Goal: Task Accomplishment & Management: Use online tool/utility

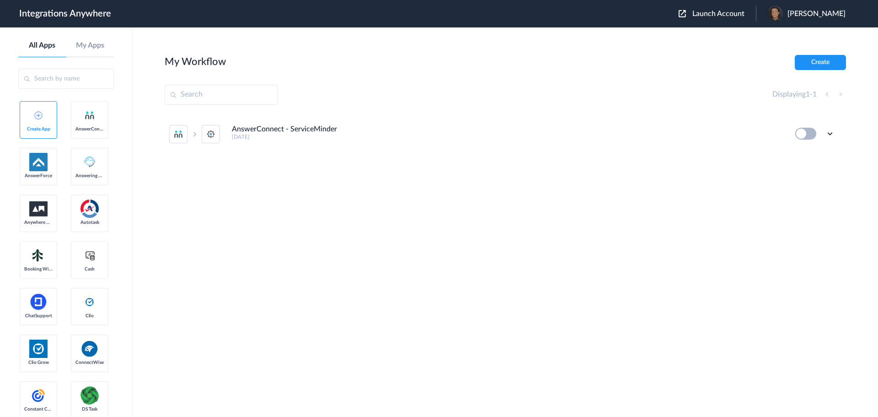
click at [715, 12] on span "Launch Account" at bounding box center [718, 13] width 52 height 7
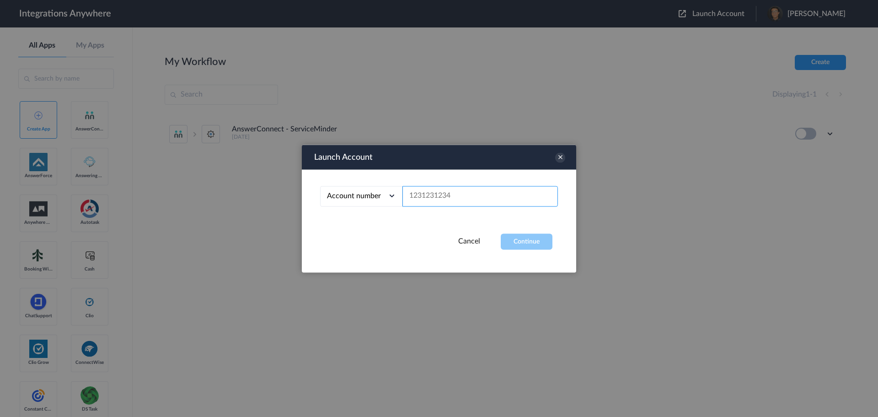
click at [453, 194] on input "text" at bounding box center [479, 196] width 155 height 21
paste input "2074820546"
type input "2074820546"
click at [517, 240] on button "Continue" at bounding box center [527, 241] width 52 height 16
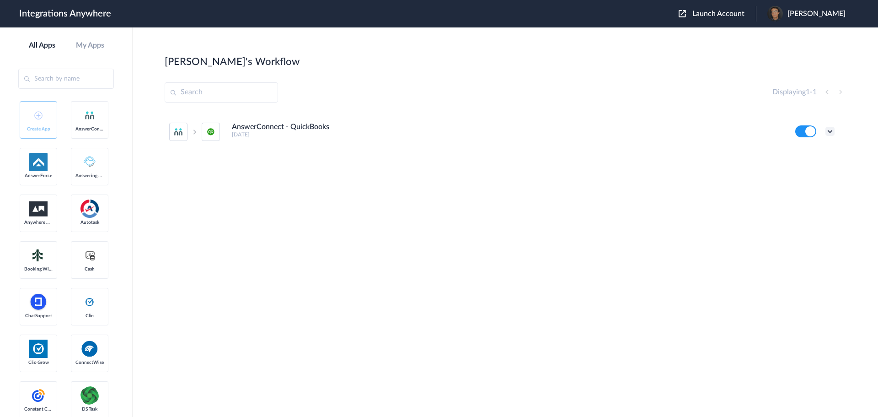
click at [833, 130] on icon at bounding box center [829, 131] width 9 height 9
click at [801, 155] on li "Edit" at bounding box center [804, 152] width 59 height 17
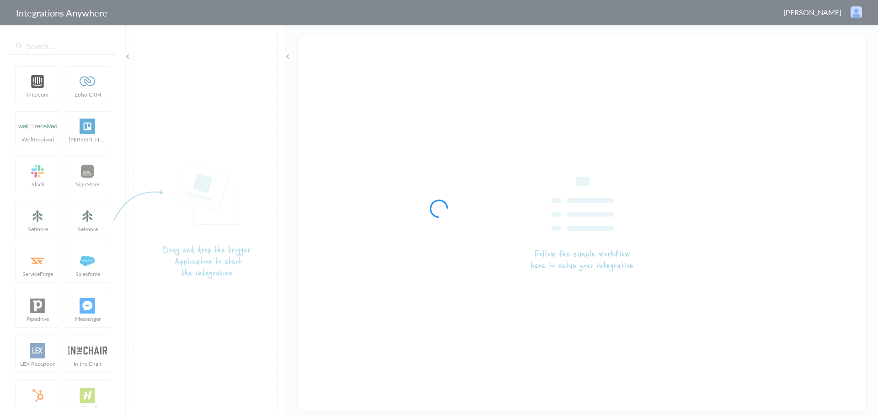
type input "AnswerConnect - QuickBooks"
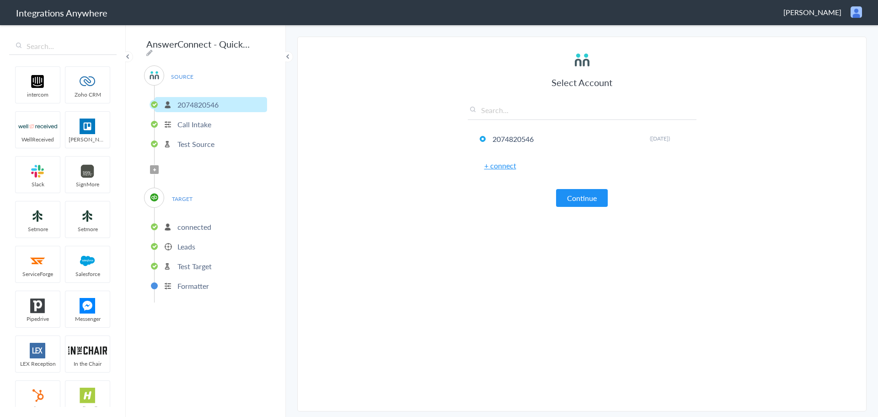
click at [152, 165] on span "Filter Applied" at bounding box center [154, 169] width 9 height 9
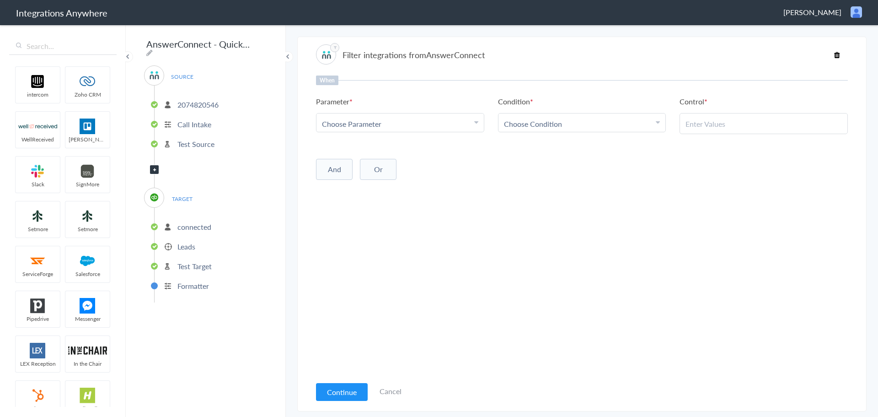
click at [369, 126] on span "Choose Parameter" at bounding box center [351, 123] width 59 height 11
drag, startPoint x: 352, startPoint y: 151, endPoint x: 529, endPoint y: 153, distance: 177.4
click at [352, 151] on link "Call Type" at bounding box center [399, 151] width 167 height 20
click at [576, 125] on div "Choose Condition" at bounding box center [582, 123] width 156 height 11
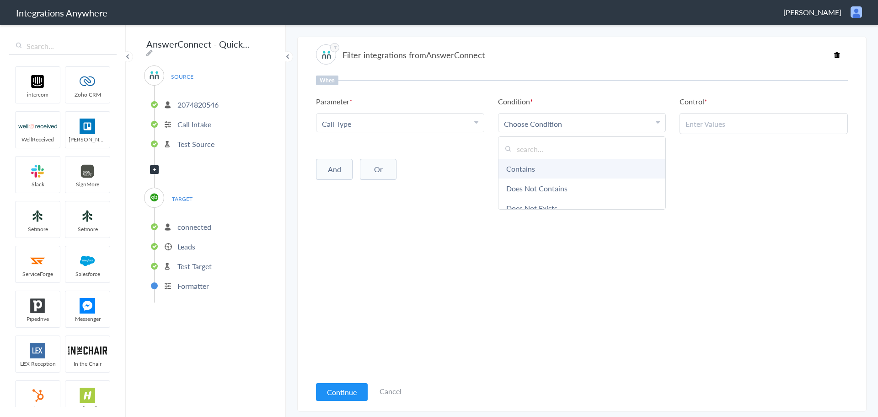
click at [563, 163] on link "Contains" at bounding box center [581, 169] width 167 height 20
click at [739, 126] on input "text" at bounding box center [763, 123] width 156 height 11
click at [700, 117] on div at bounding box center [763, 123] width 168 height 21
click at [696, 124] on input "text" at bounding box center [763, 123] width 156 height 11
paste input "Cleanup Service / Estimate"
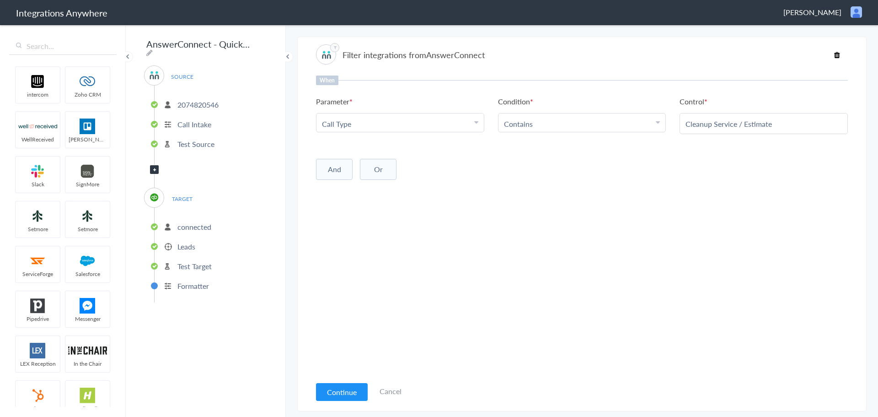
type input "Cleanup Service / Estimate"
drag, startPoint x: 513, startPoint y: 171, endPoint x: 457, endPoint y: 181, distance: 57.6
click at [509, 173] on div "And Or Add Filter" at bounding box center [582, 168] width 532 height 23
click at [335, 173] on button "And" at bounding box center [334, 169] width 37 height 21
click at [362, 191] on span "Choose Parameter" at bounding box center [351, 188] width 59 height 11
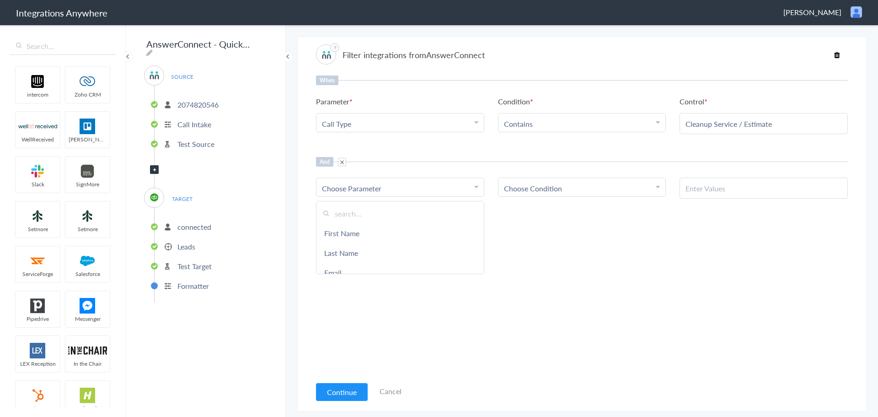
click at [358, 216] on input "text" at bounding box center [399, 213] width 167 height 20
type input "Call Clo"
click at [394, 236] on link "Call Closing Note" at bounding box center [399, 233] width 167 height 20
click at [557, 190] on span "Choose Condition" at bounding box center [533, 188] width 58 height 11
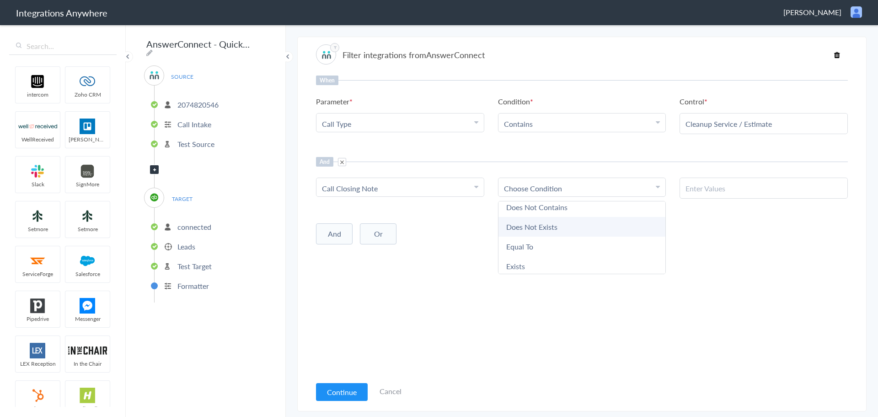
click at [548, 228] on link "Does Not Exists" at bounding box center [581, 227] width 167 height 20
drag, startPoint x: 529, startPoint y: 276, endPoint x: 442, endPoint y: 263, distance: 88.3
click at [526, 278] on div "When Parameter Choose Parameter Call Type First Name Last Name Email Phone Date…" at bounding box center [582, 225] width 532 height 300
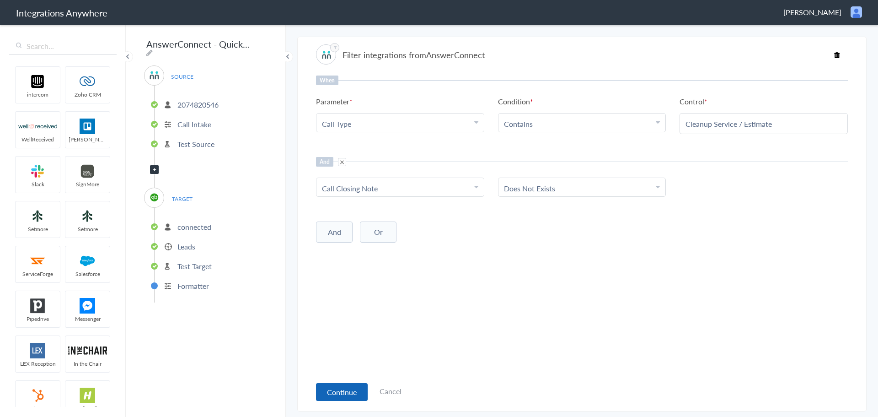
click at [342, 388] on button "Continue" at bounding box center [342, 392] width 52 height 18
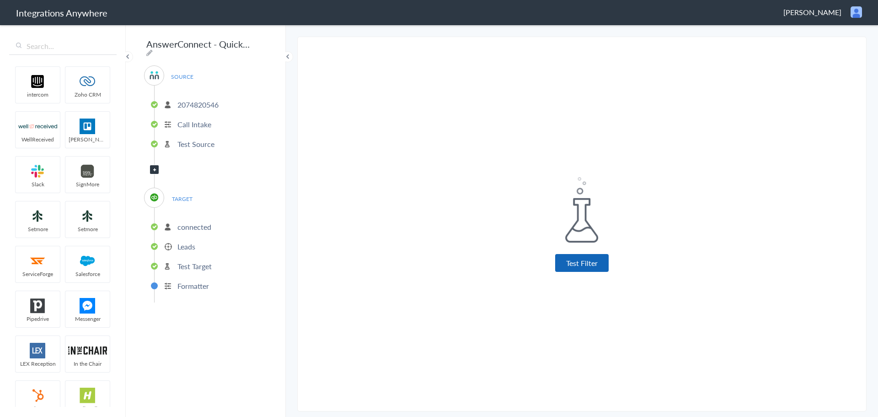
click at [585, 263] on button "Test Filter" at bounding box center [581, 263] width 53 height 18
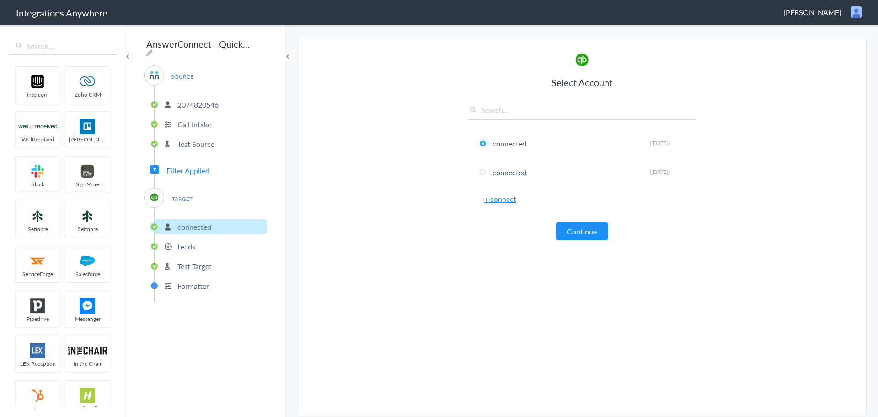
click at [194, 165] on span "Filter Applied" at bounding box center [187, 170] width 43 height 11
